Goal: Manage account settings

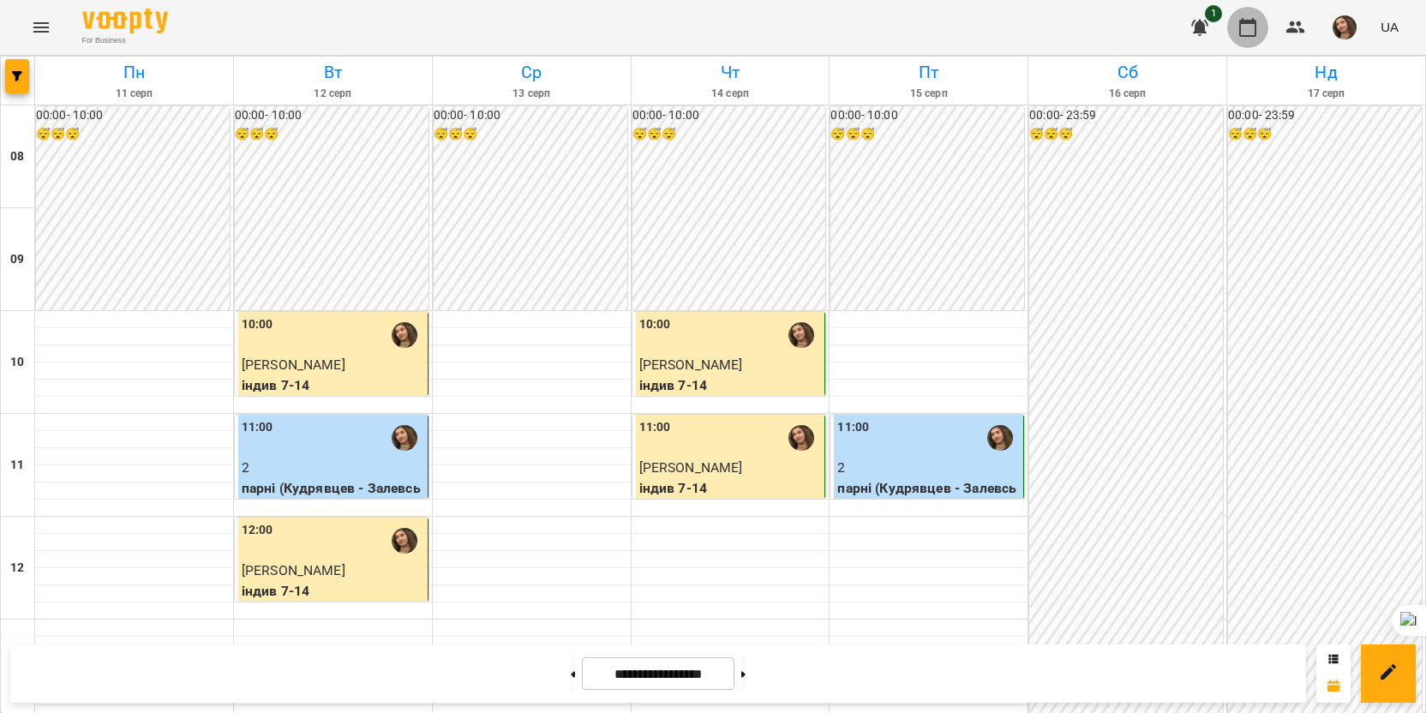
click at [1246, 26] on icon "button" at bounding box center [1248, 27] width 21 height 21
click at [1357, 28] on img "button" at bounding box center [1345, 27] width 24 height 24
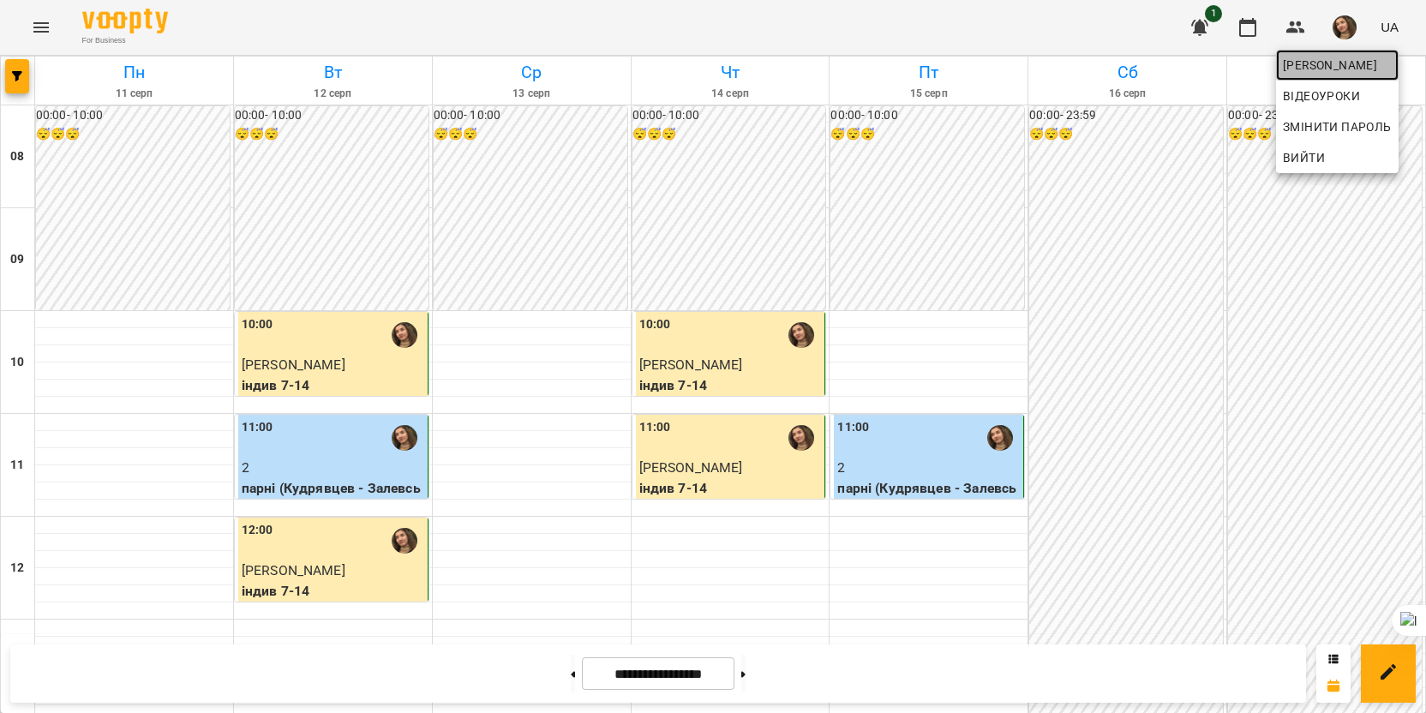
click at [1333, 63] on span "[PERSON_NAME]" at bounding box center [1337, 65] width 109 height 21
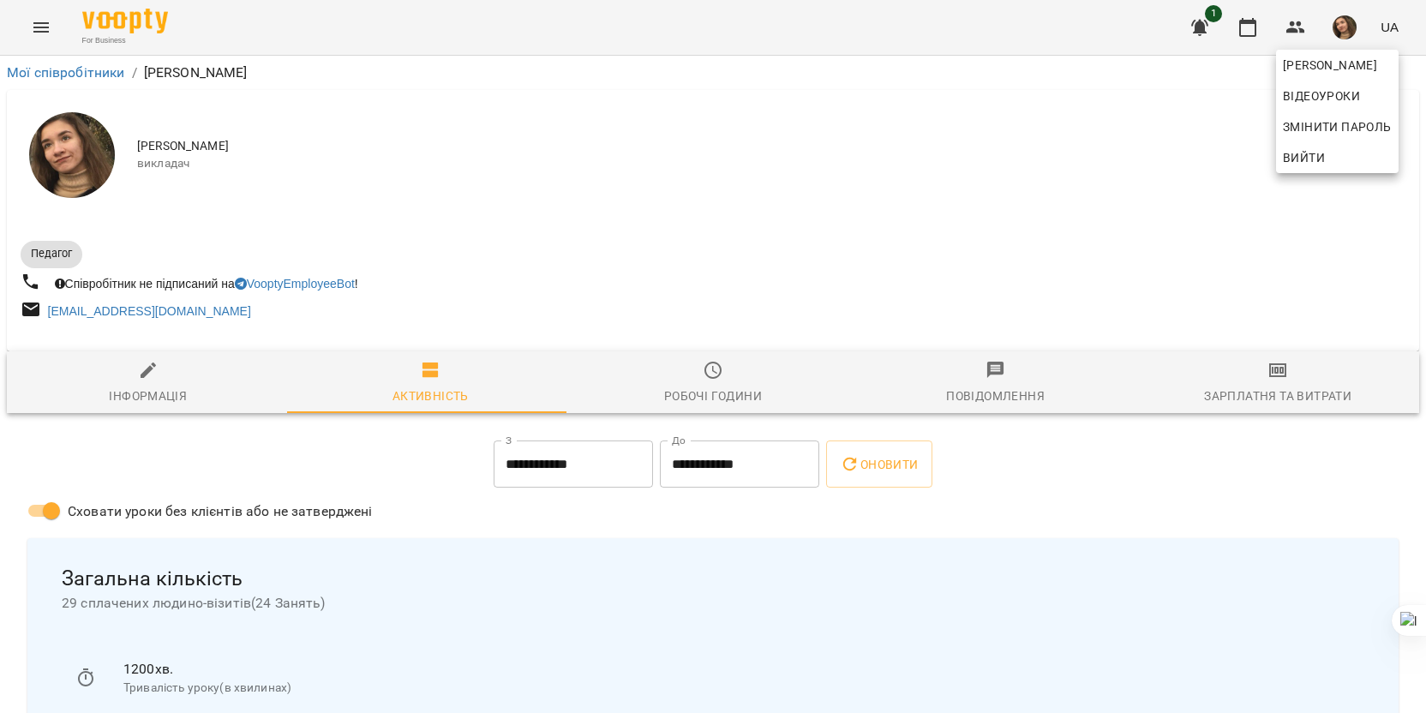
click at [173, 399] on div at bounding box center [713, 356] width 1426 height 713
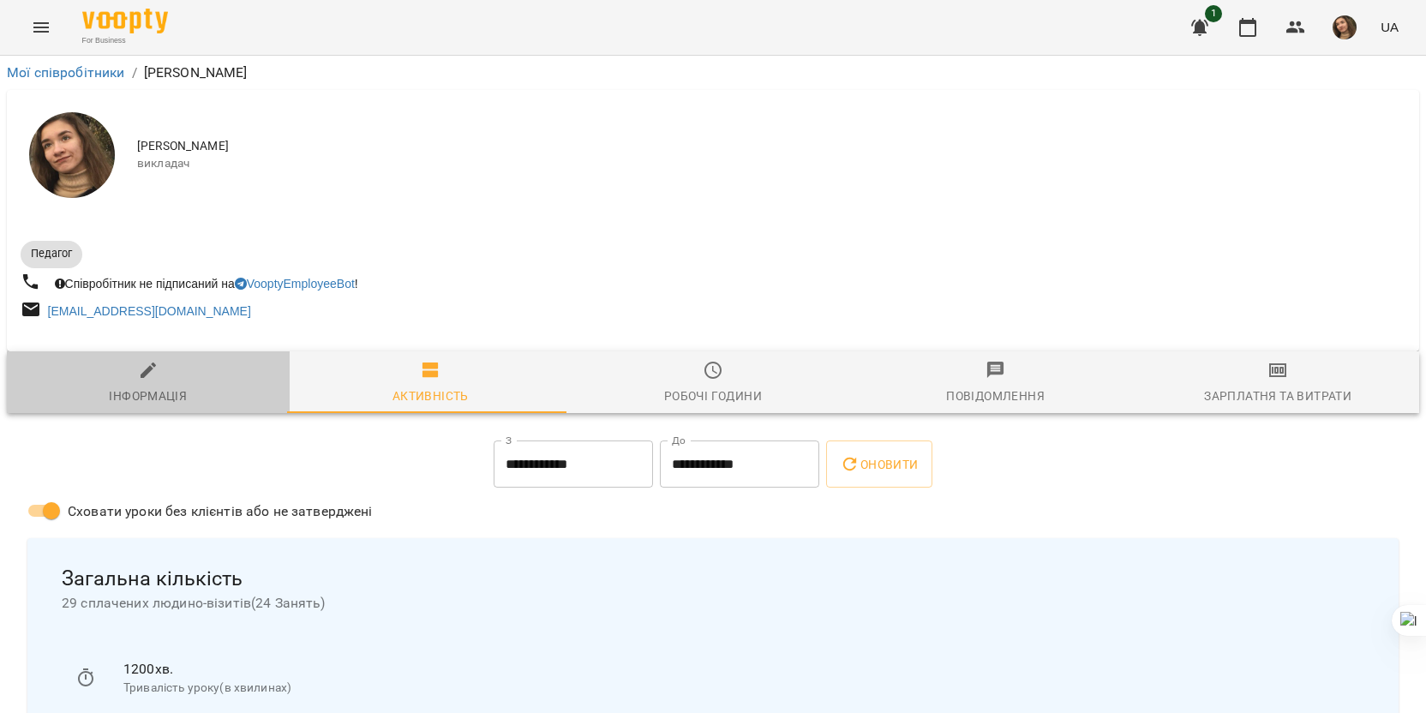
click at [171, 397] on div "Інформація" at bounding box center [148, 396] width 78 height 21
select select "**"
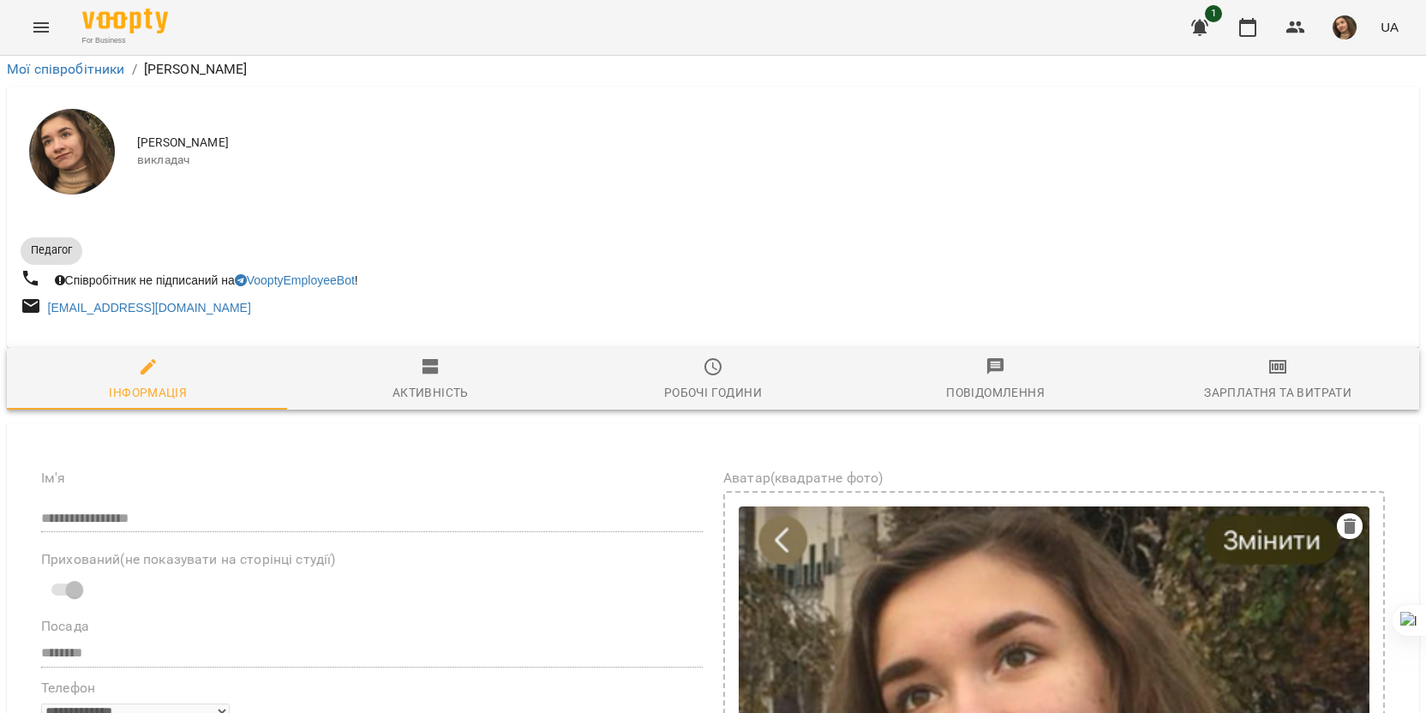
scroll to position [600, 0]
drag, startPoint x: 155, startPoint y: 465, endPoint x: 355, endPoint y: 489, distance: 201.2
click at [314, 519] on icon at bounding box center [315, 515] width 10 height 10
